Goal: Information Seeking & Learning: Learn about a topic

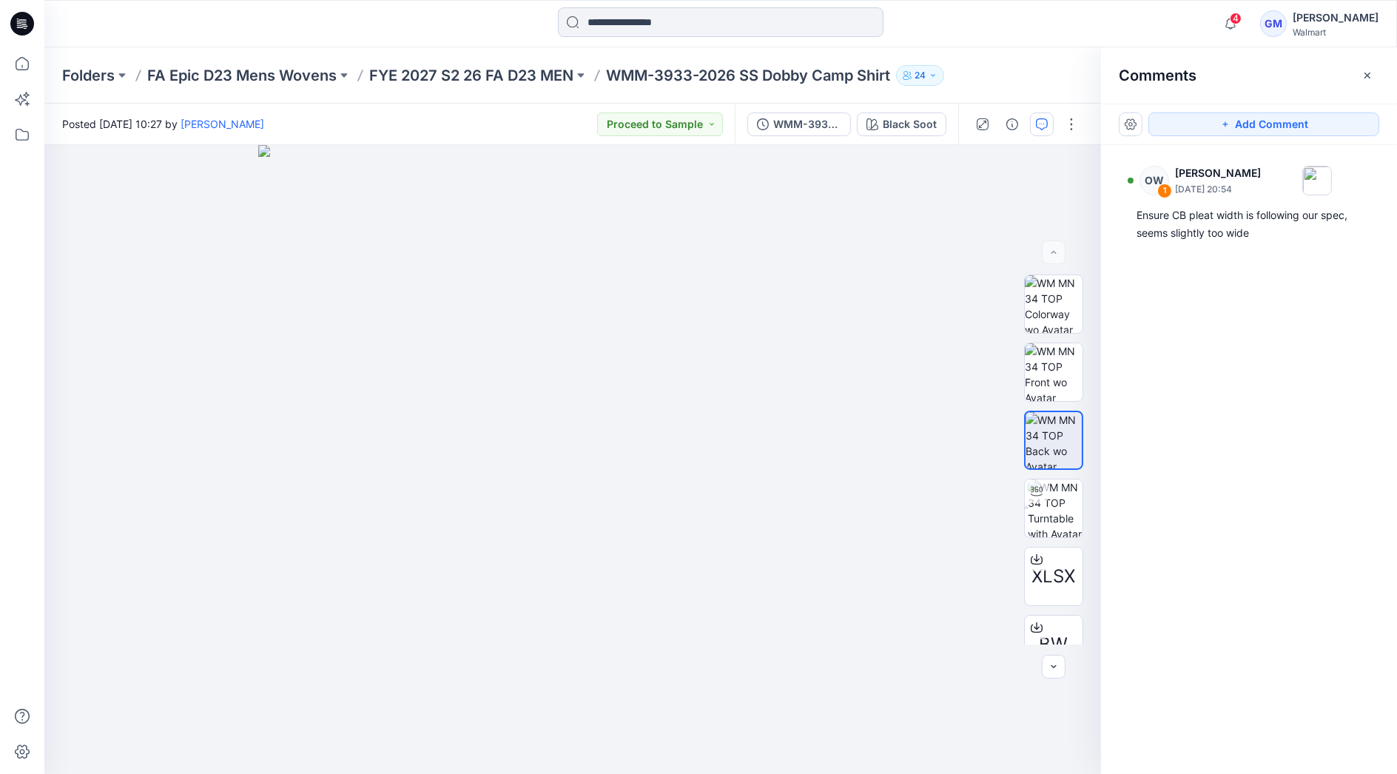
click at [667, 18] on input at bounding box center [721, 22] width 326 height 30
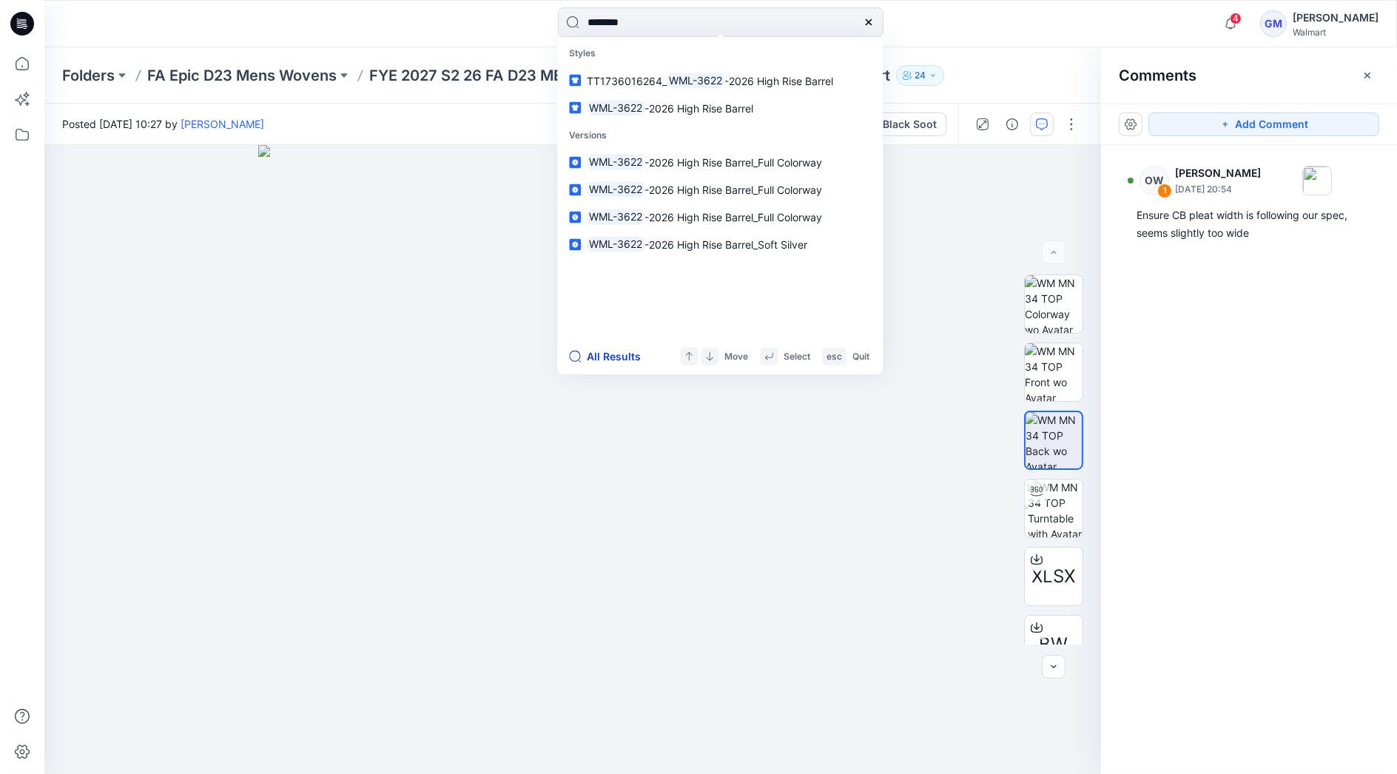
type input "********"
click at [603, 355] on button "All Results" at bounding box center [609, 357] width 81 height 18
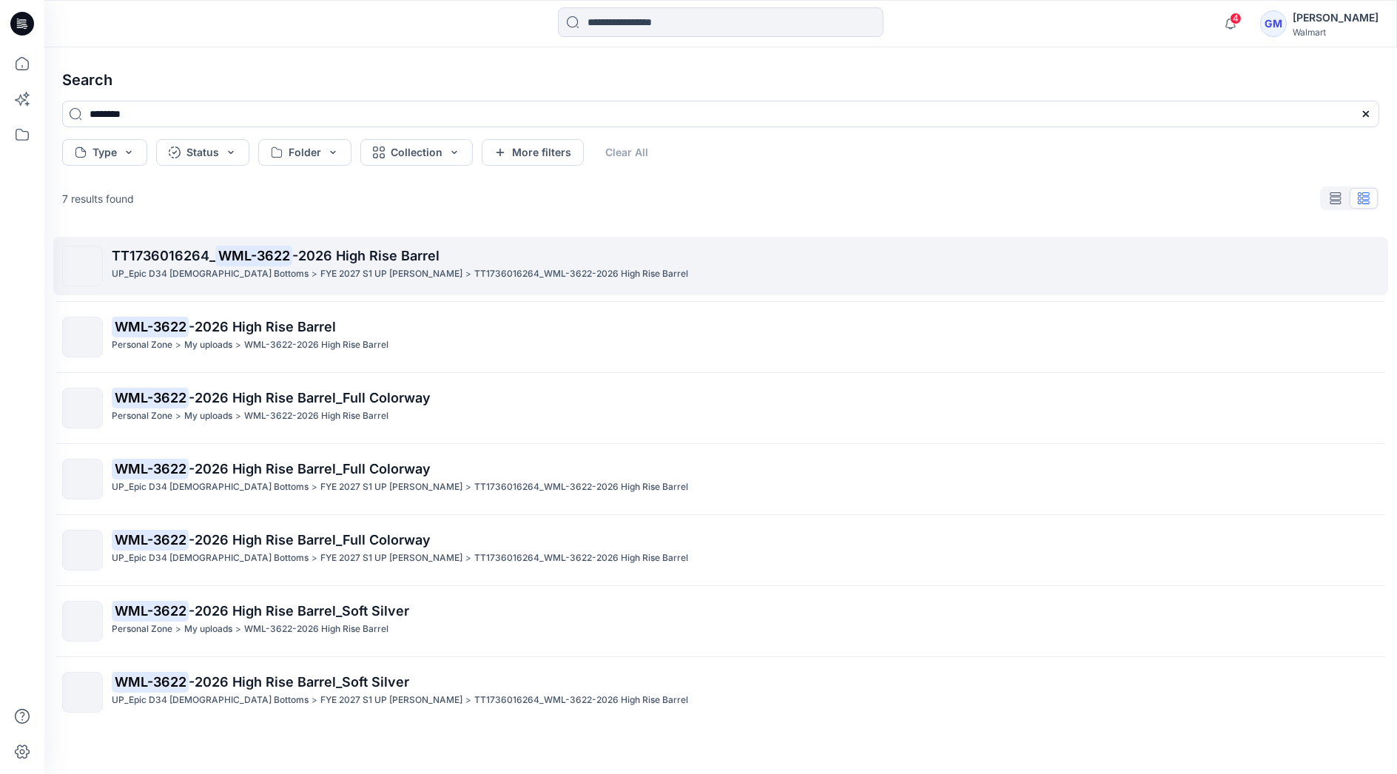
click at [435, 260] on span "-2026 High Rise Barrel" at bounding box center [365, 256] width 147 height 16
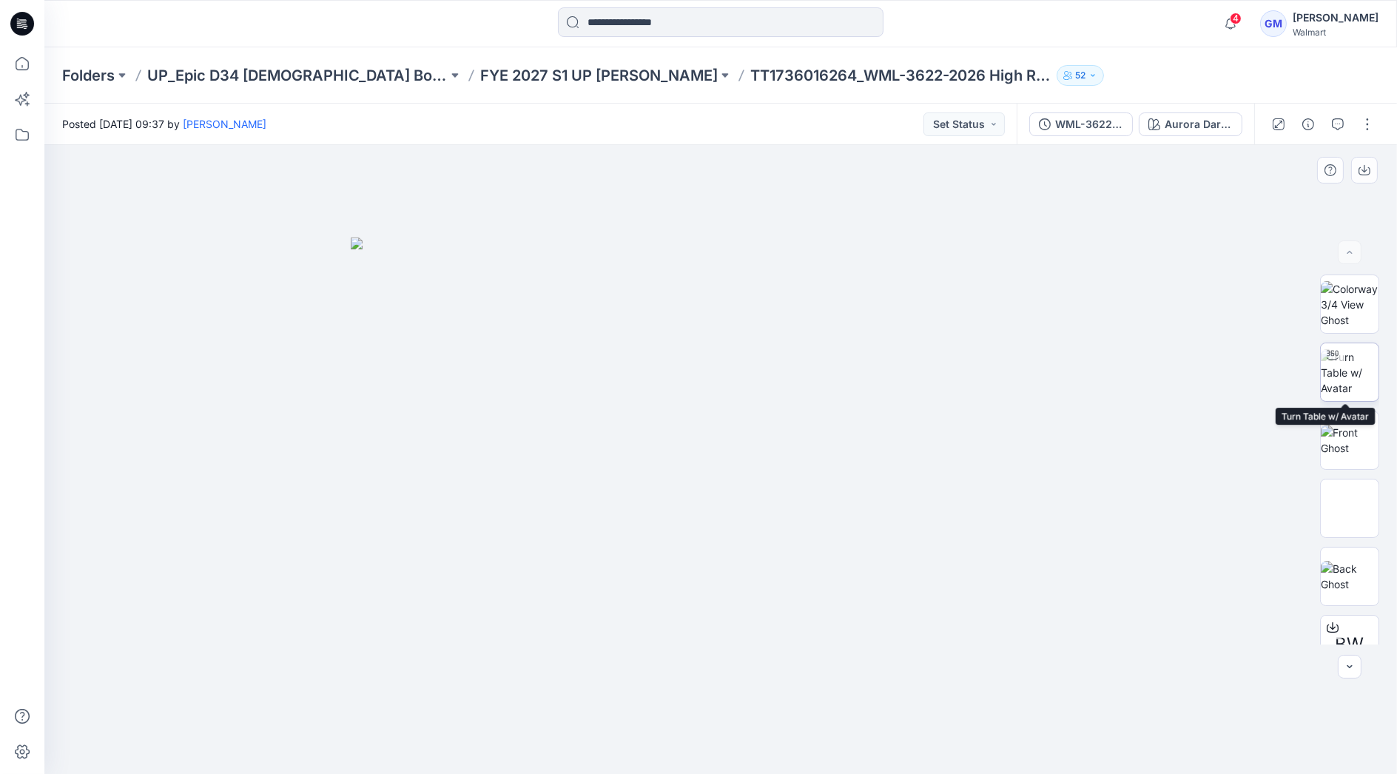
click at [1353, 363] on img at bounding box center [1350, 372] width 58 height 47
drag, startPoint x: 727, startPoint y: 662, endPoint x: 737, endPoint y: 451, distance: 210.4
click at [737, 451] on img at bounding box center [720, 267] width 1021 height 1013
drag, startPoint x: 736, startPoint y: 371, endPoint x: 739, endPoint y: 530, distance: 158.4
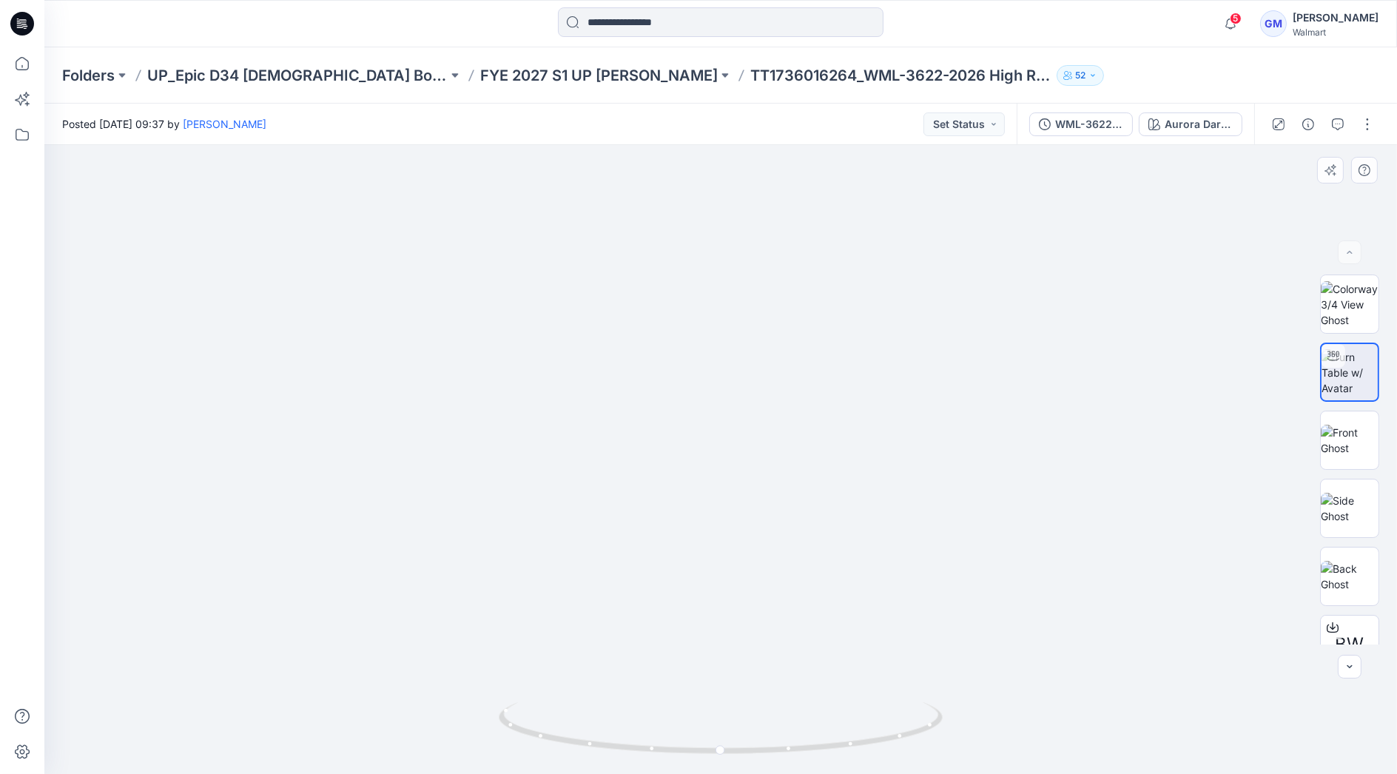
drag, startPoint x: 723, startPoint y: 610, endPoint x: 726, endPoint y: 516, distance: 94.8
click at [726, 516] on img at bounding box center [721, 361] width 825 height 825
drag, startPoint x: 714, startPoint y: 545, endPoint x: 716, endPoint y: 460, distance: 85.1
click at [716, 460] on img at bounding box center [720, 67] width 1413 height 1413
drag, startPoint x: 718, startPoint y: 465, endPoint x: 721, endPoint y: 414, distance: 51.1
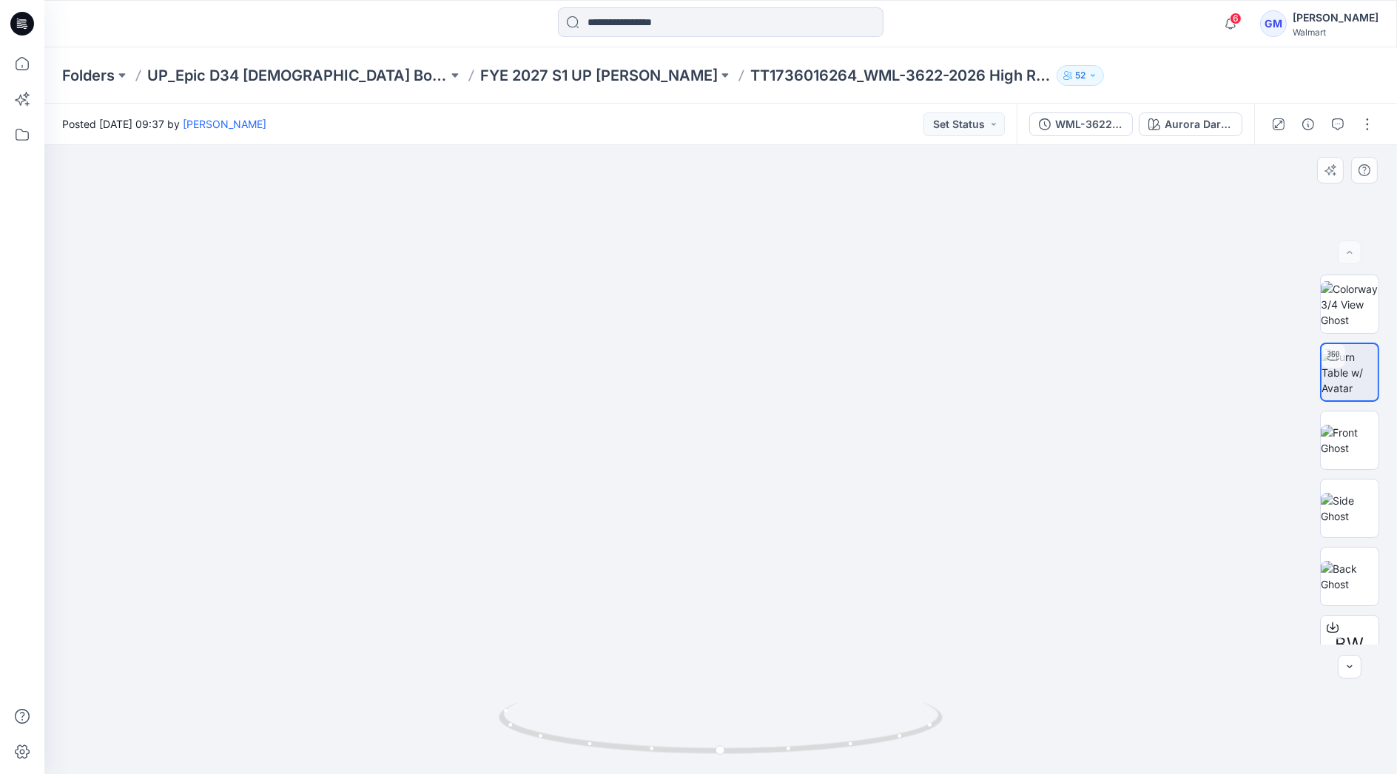
click at [721, 414] on img at bounding box center [720, 263] width 1021 height 1021
drag, startPoint x: 740, startPoint y: 391, endPoint x: 735, endPoint y: 350, distance: 41.0
click at [736, 352] on img at bounding box center [720, 263] width 1021 height 1021
drag, startPoint x: 736, startPoint y: 397, endPoint x: 733, endPoint y: 338, distance: 58.5
click at [733, 338] on img at bounding box center [720, 165] width 1217 height 1217
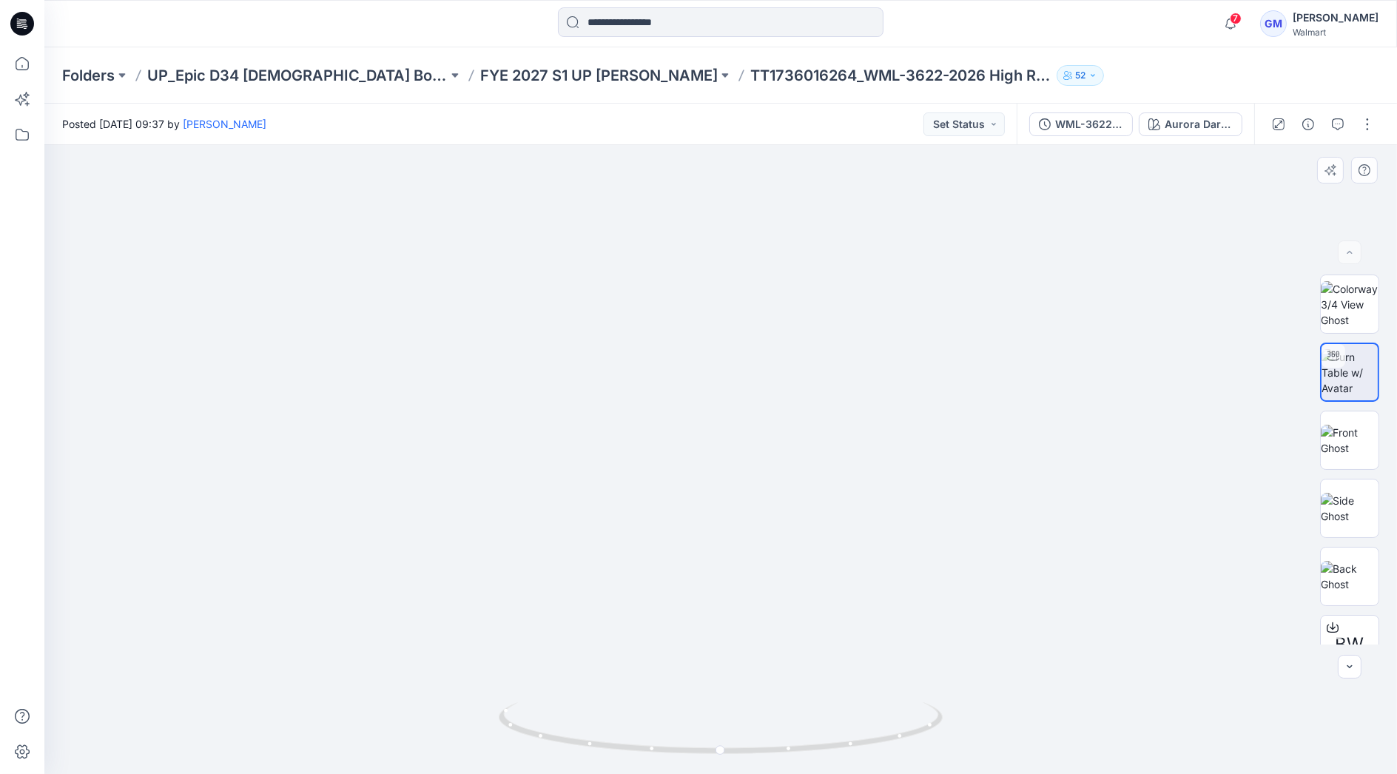
drag, startPoint x: 733, startPoint y: 338, endPoint x: 727, endPoint y: 542, distance: 203.6
click at [727, 542] on img at bounding box center [720, 267] width 1217 height 1015
drag, startPoint x: 788, startPoint y: 748, endPoint x: 783, endPoint y: 452, distance: 296.0
drag, startPoint x: 750, startPoint y: 524, endPoint x: 741, endPoint y: 155, distance: 369.4
click at [741, 155] on img at bounding box center [720, 263] width 1021 height 1021
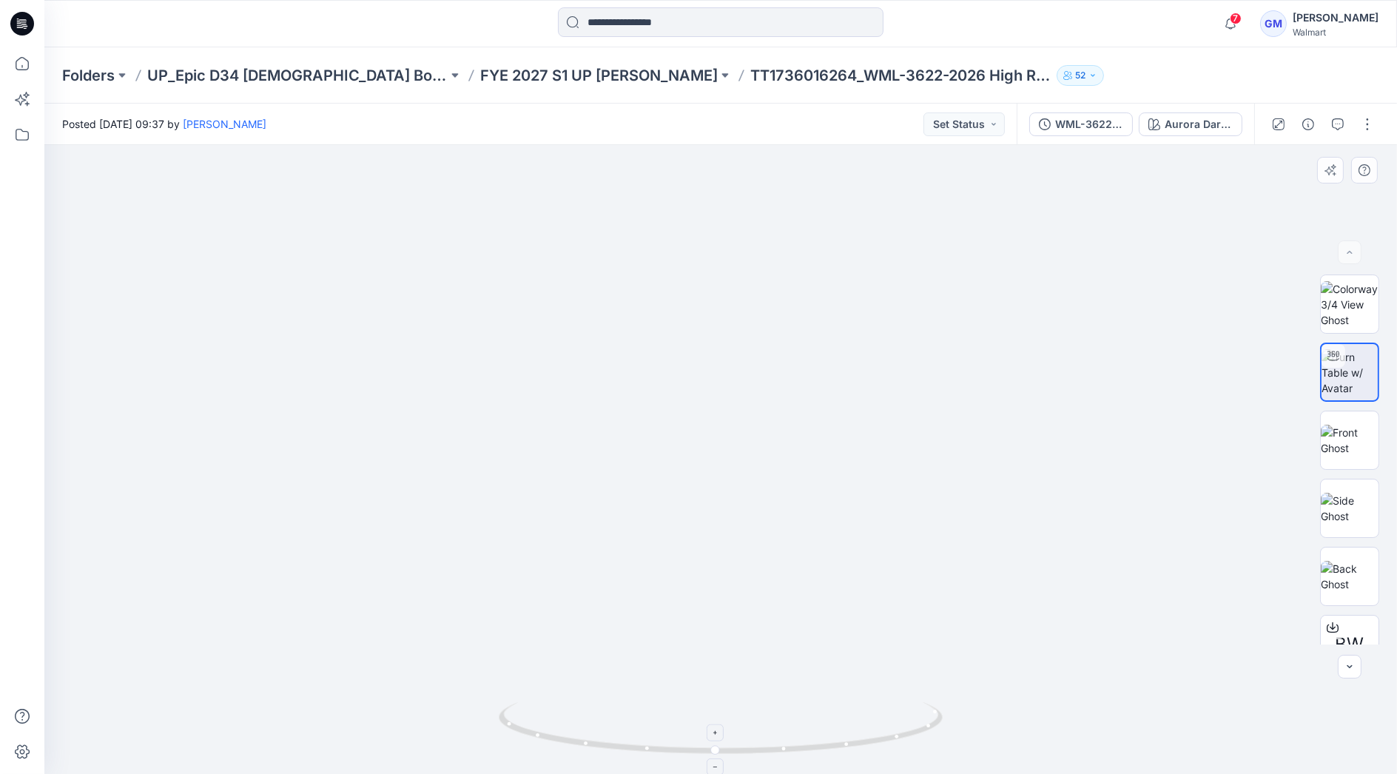
drag, startPoint x: 733, startPoint y: 413, endPoint x: 730, endPoint y: 375, distance: 37.9
click at [730, 375] on img at bounding box center [721, 361] width 825 height 825
drag, startPoint x: 715, startPoint y: 451, endPoint x: 710, endPoint y: 372, distance: 78.6
click at [710, 372] on img at bounding box center [720, 263] width 1021 height 1021
drag, startPoint x: 719, startPoint y: 471, endPoint x: 716, endPoint y: 425, distance: 46.0
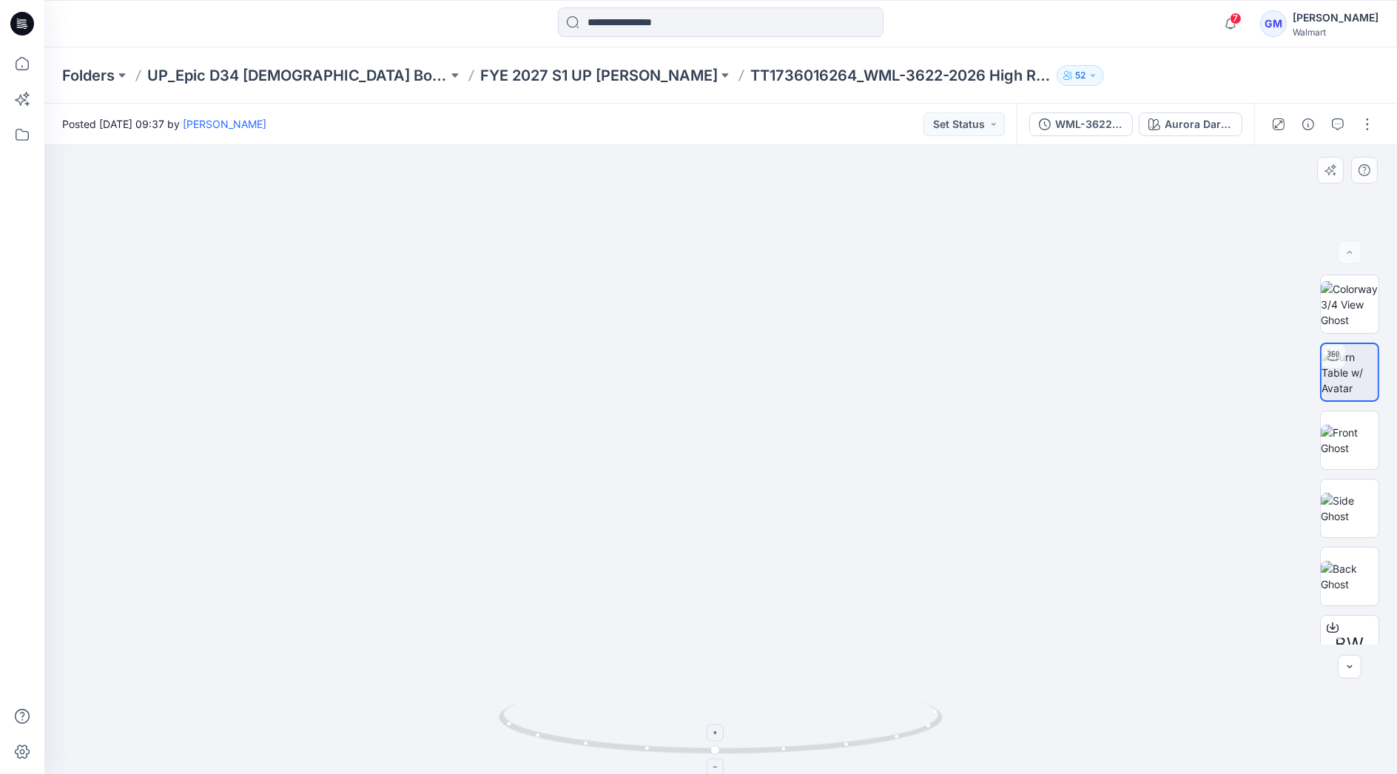
click at [716, 425] on img at bounding box center [720, 263] width 1021 height 1021
drag, startPoint x: 737, startPoint y: 379, endPoint x: 742, endPoint y: 304, distance: 74.9
click at [742, 304] on img at bounding box center [720, 263] width 1021 height 1021
drag, startPoint x: 744, startPoint y: 296, endPoint x: 748, endPoint y: 277, distance: 19.6
click at [748, 277] on img at bounding box center [720, 263] width 1021 height 1021
